Goal: Information Seeking & Learning: Learn about a topic

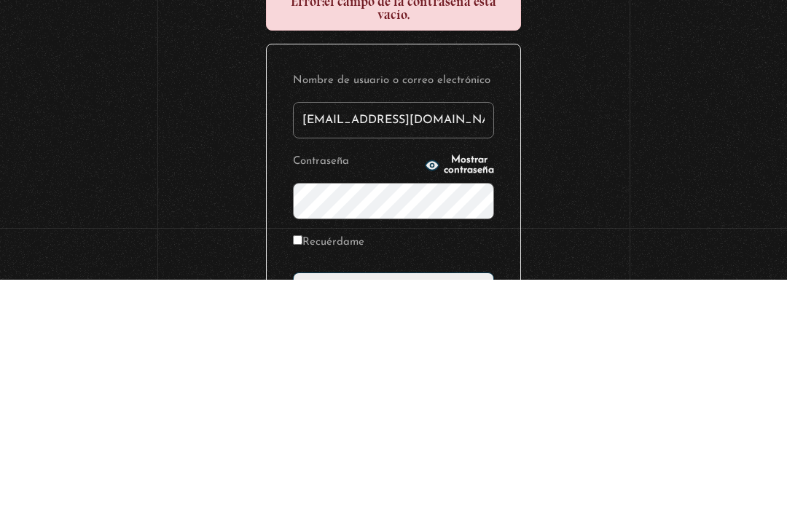
scroll to position [186, 0]
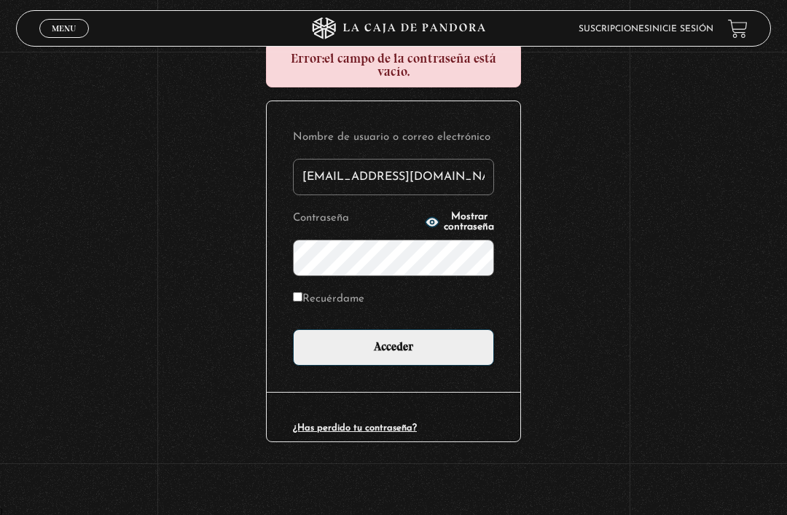
click at [456, 356] on input "Acceder" at bounding box center [393, 347] width 201 height 36
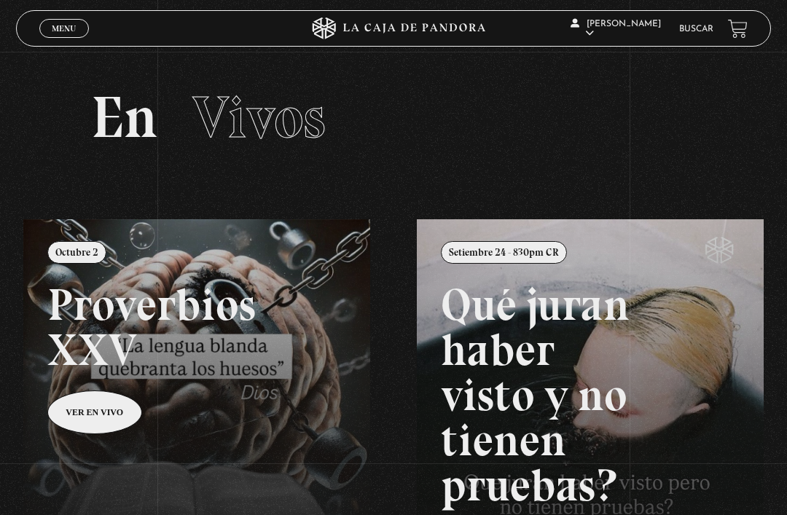
click at [693, 34] on link "Buscar" at bounding box center [696, 29] width 34 height 9
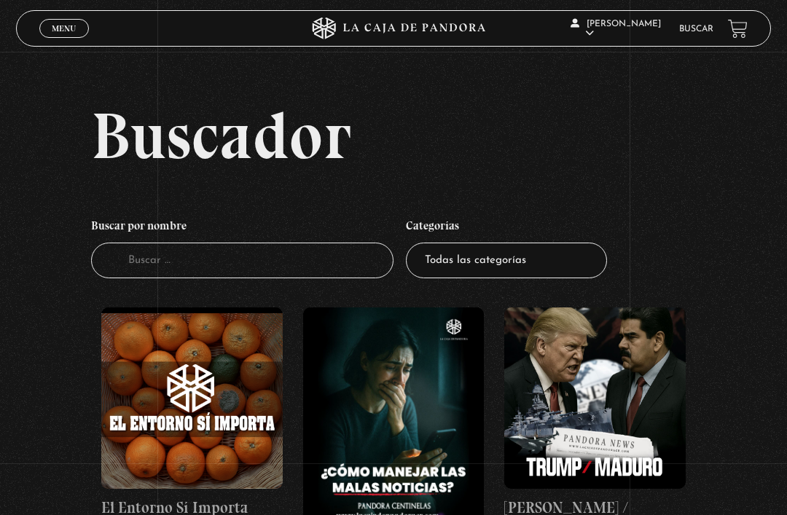
click at [317, 263] on input "Buscador" at bounding box center [242, 261] width 302 height 36
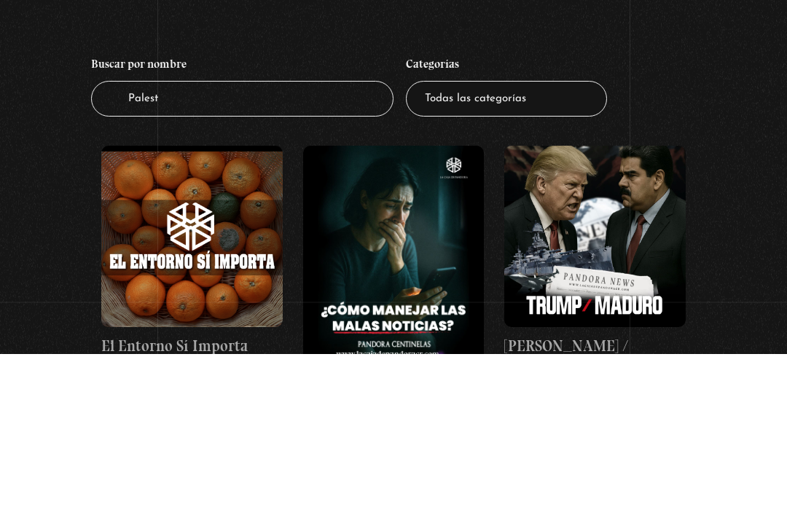
type input "Palesti"
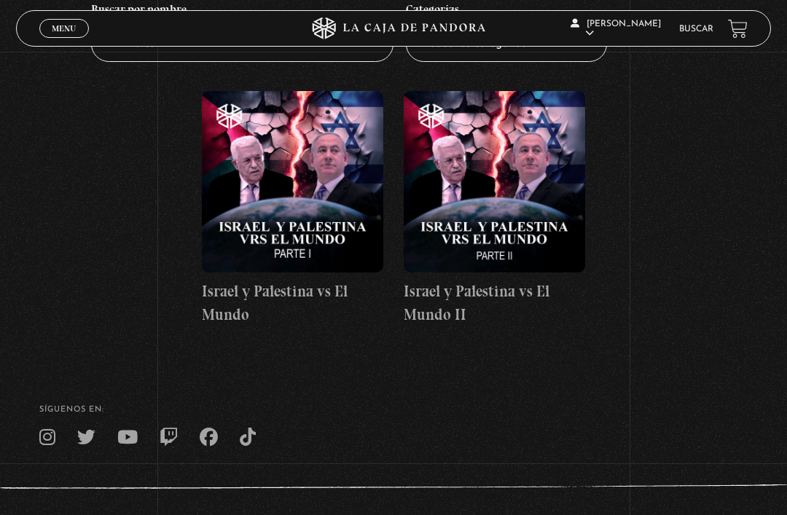
scroll to position [216, 0]
click at [333, 297] on h4 "Israel y Palestina vs El Mundo" at bounding box center [292, 304] width 181 height 46
